Goal: Task Accomplishment & Management: Manage account settings

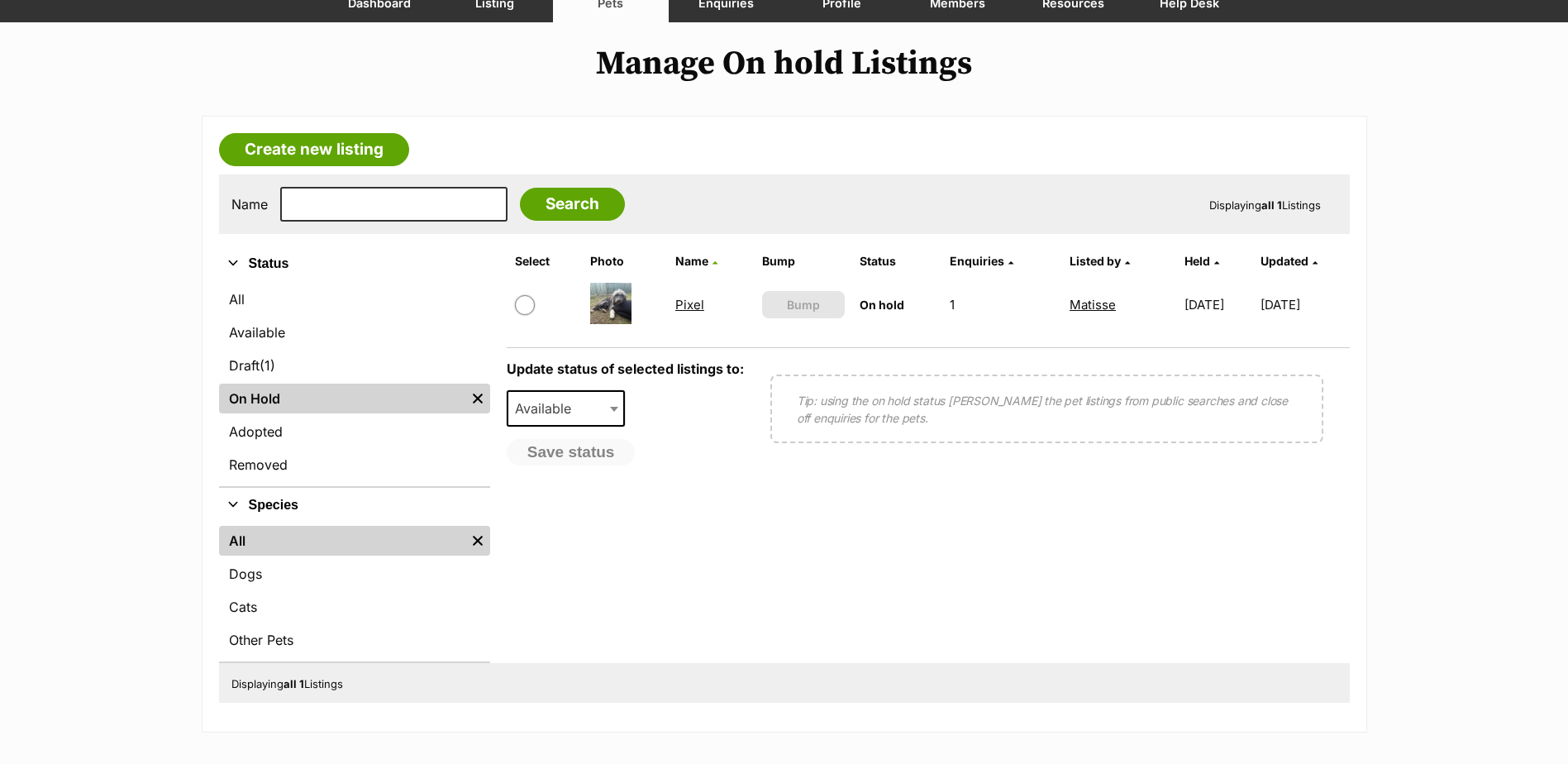
click at [529, 304] on input "checkbox" at bounding box center [524, 305] width 20 height 20
checkbox input "true"
click at [555, 413] on span "Available" at bounding box center [548, 408] width 80 height 23
select select "rehomed"
click at [565, 453] on button "Save status" at bounding box center [572, 452] width 131 height 28
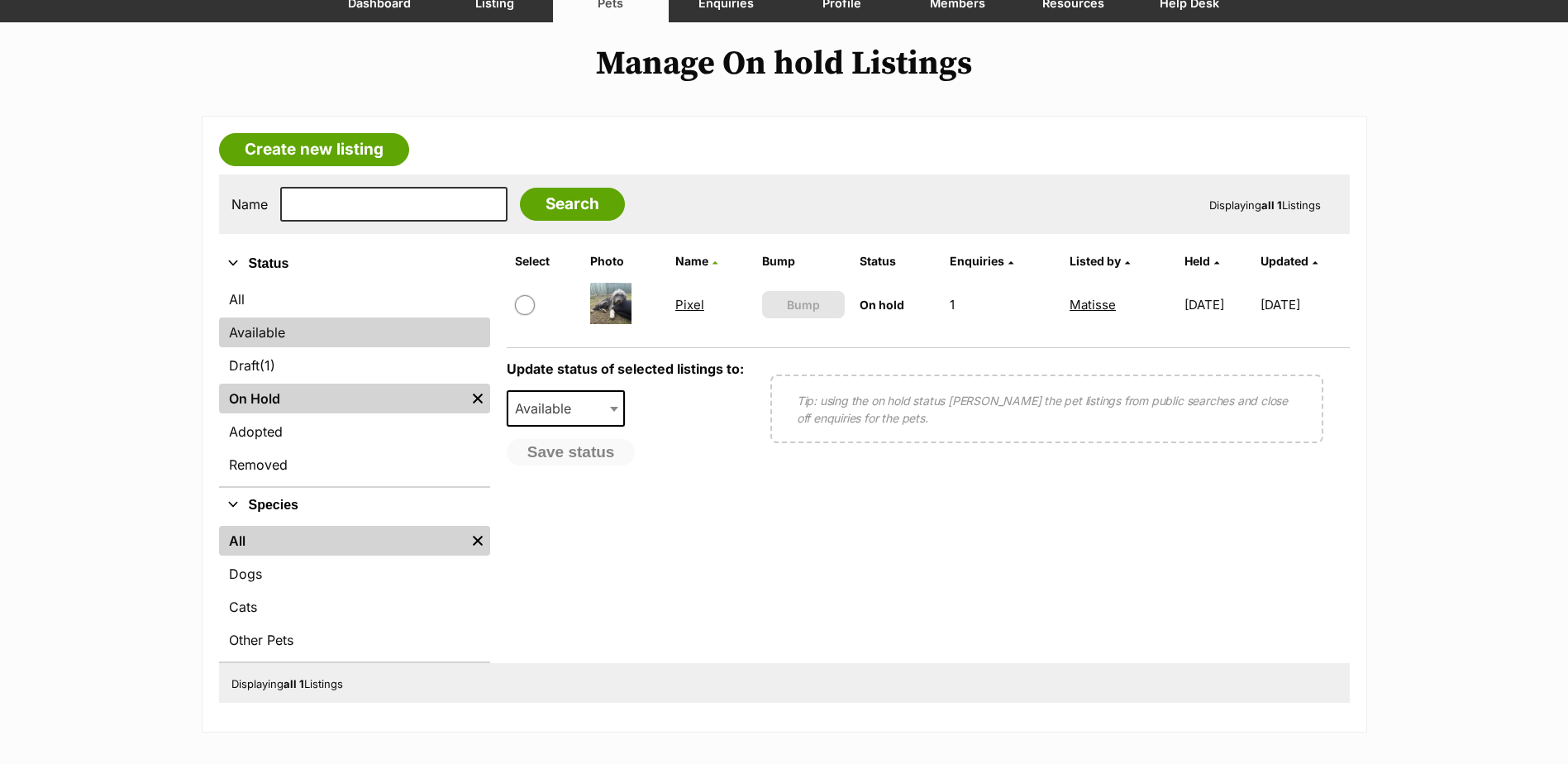
click at [269, 323] on link "Available" at bounding box center [354, 332] width 271 height 30
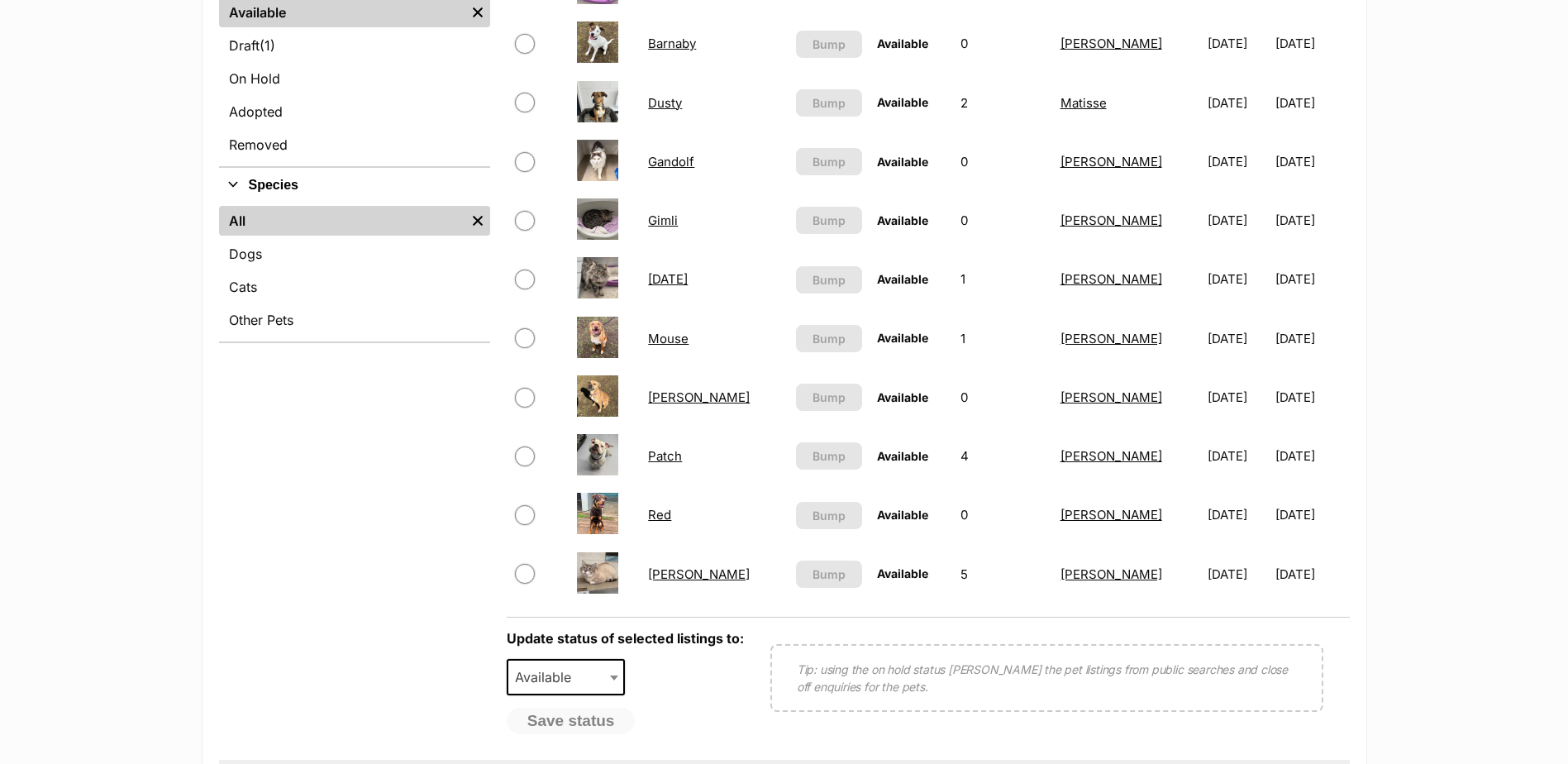
scroll to position [496, 0]
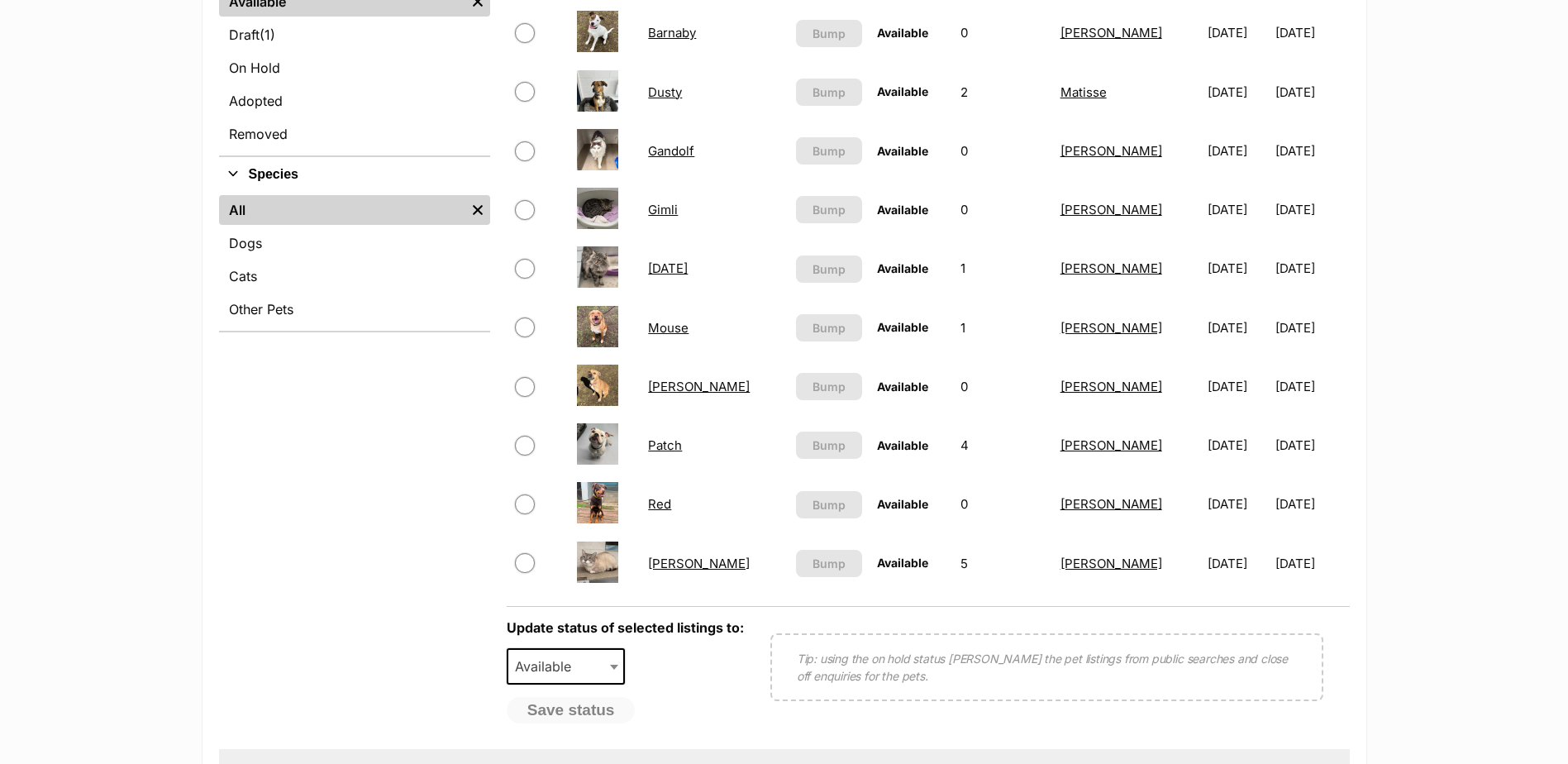
click at [526, 328] on input "checkbox" at bounding box center [524, 327] width 20 height 20
checkbox input "true"
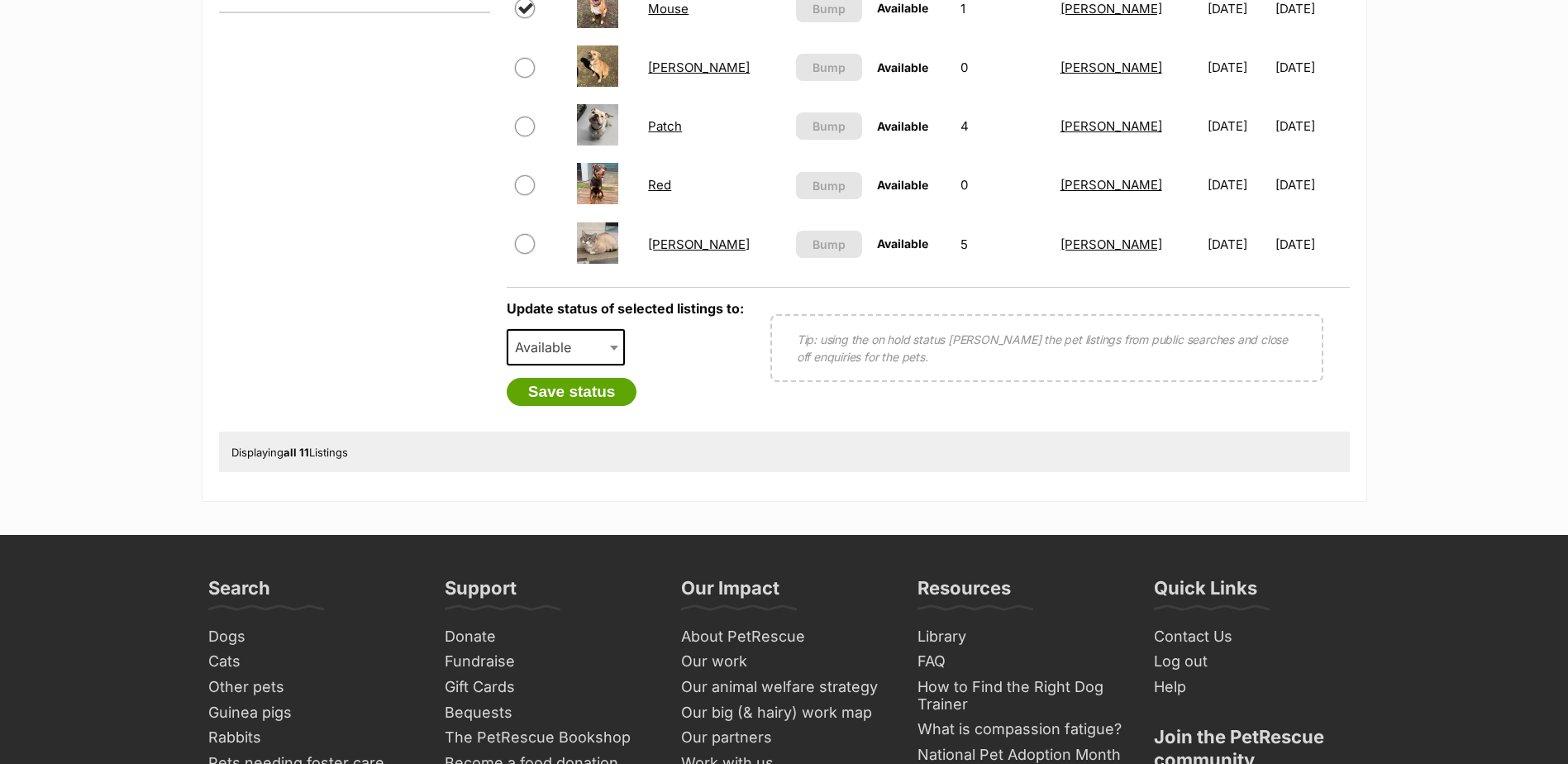
scroll to position [827, 0]
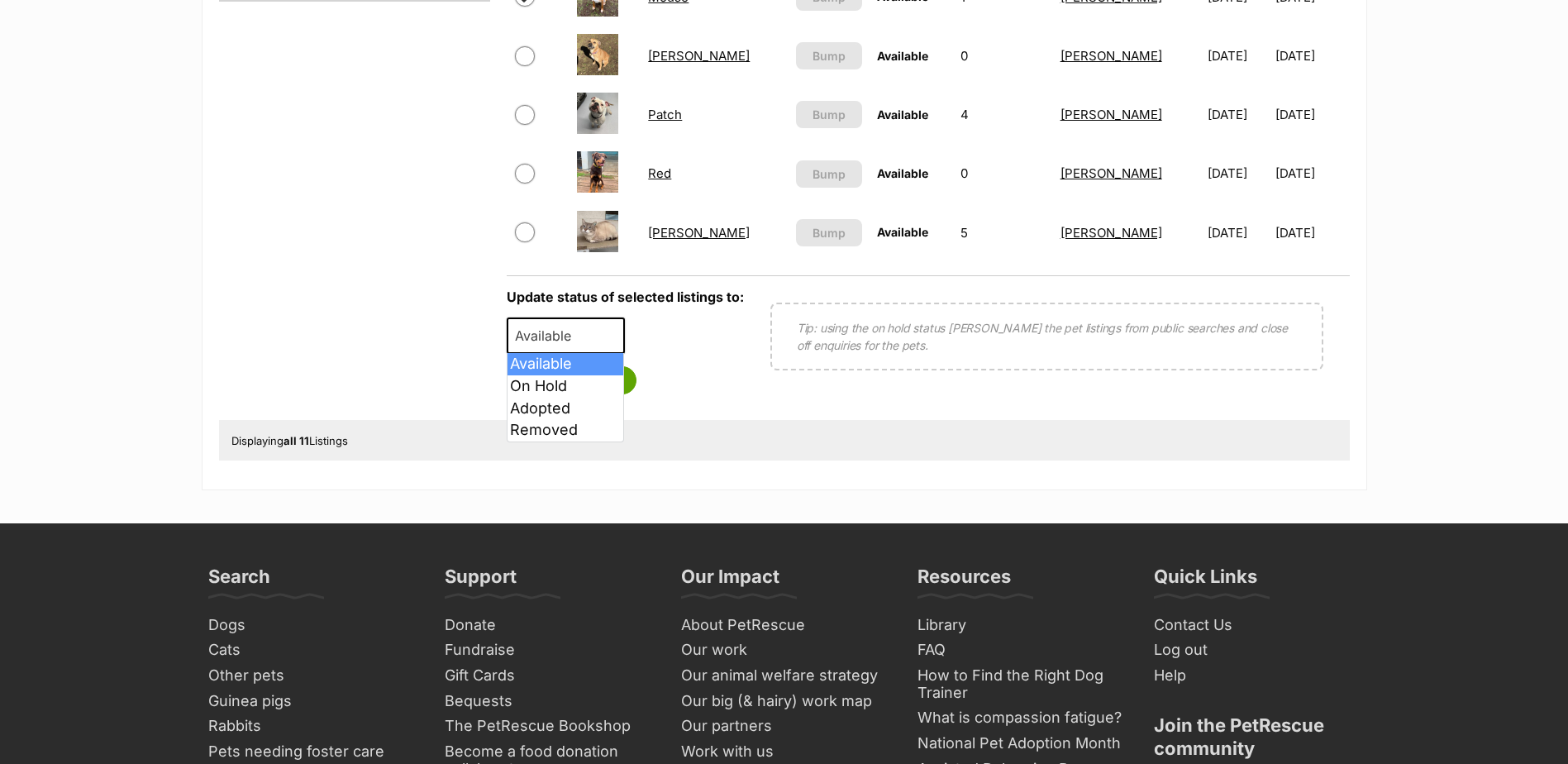
click at [551, 340] on span "Available" at bounding box center [548, 335] width 80 height 23
select select "rehomed"
click at [558, 383] on button "Save status" at bounding box center [572, 380] width 131 height 28
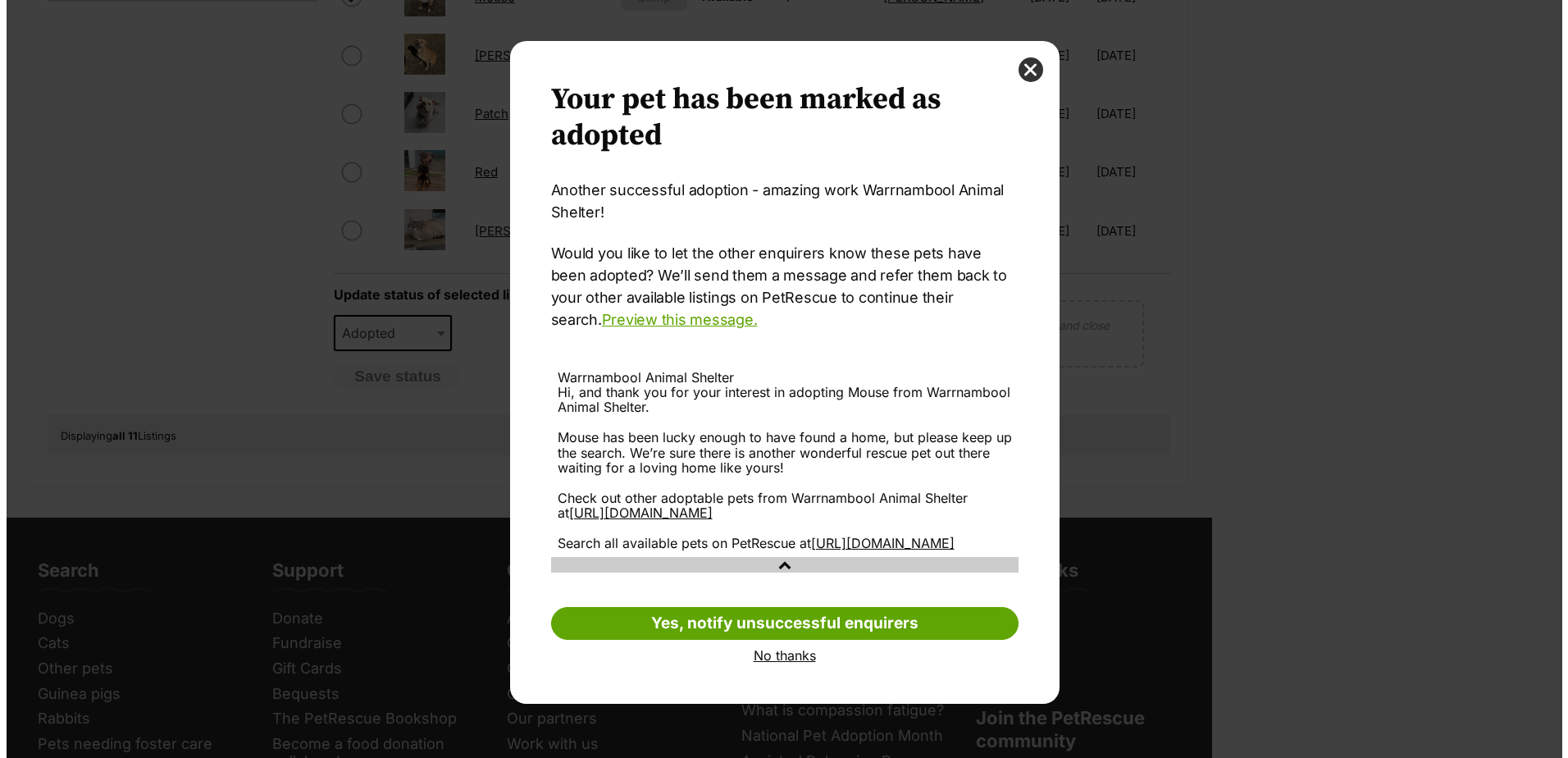
scroll to position [0, 0]
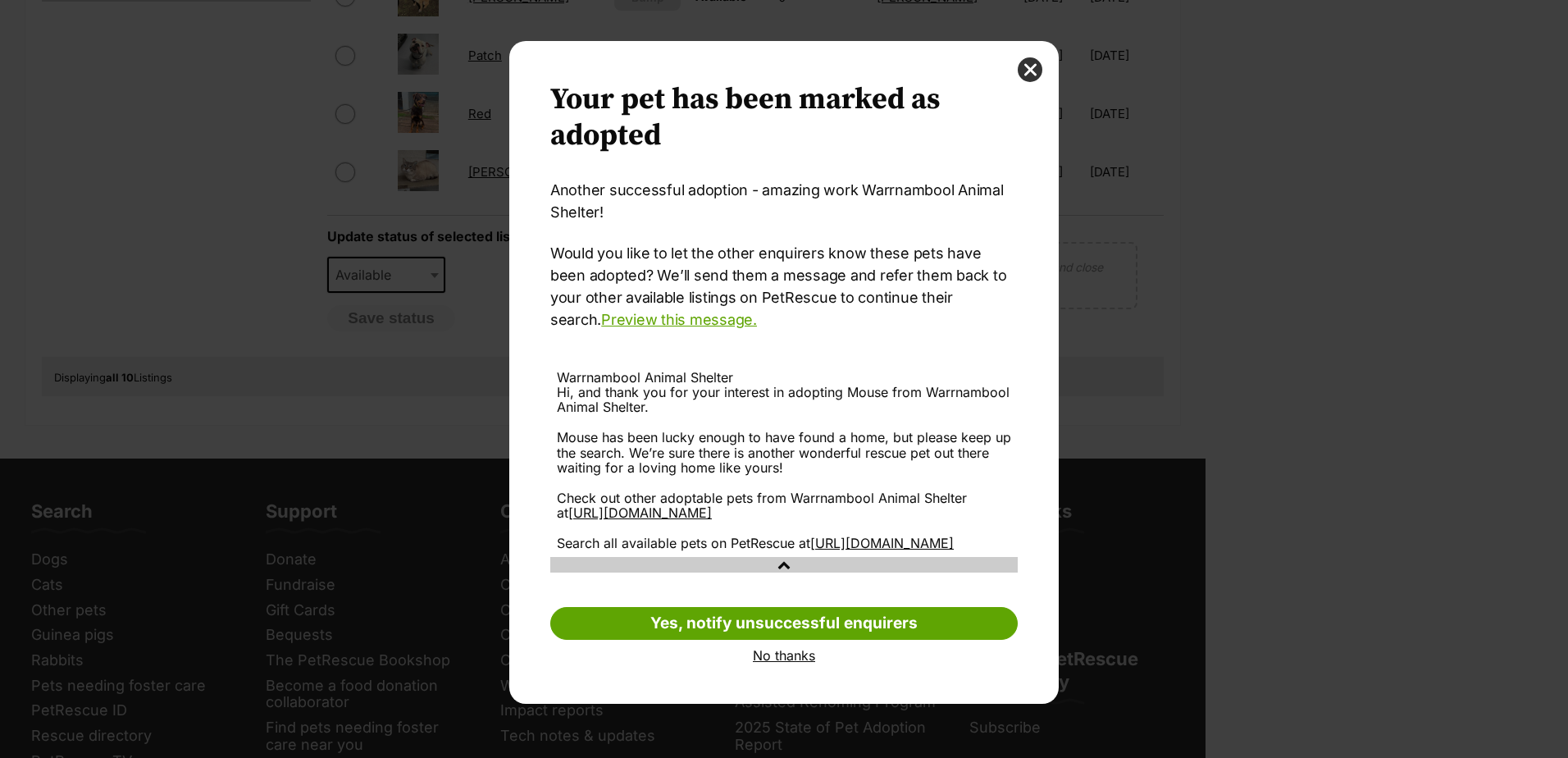
click at [788, 663] on link "No thanks" at bounding box center [784, 655] width 467 height 15
